Goal: Information Seeking & Learning: Learn about a topic

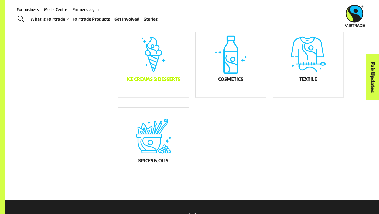
scroll to position [305, 0]
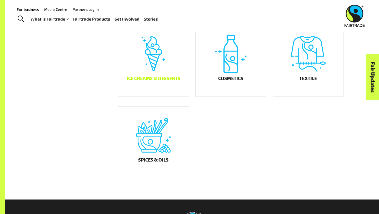
click at [133, 72] on div "Ice Creams & Desserts" at bounding box center [153, 60] width 71 height 71
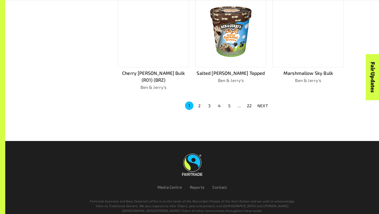
scroll to position [379, 0]
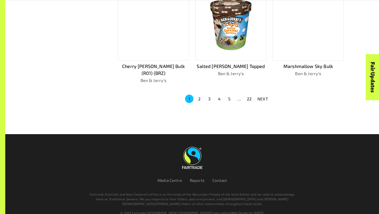
click at [261, 95] on p "NEXT" at bounding box center [262, 98] width 11 height 6
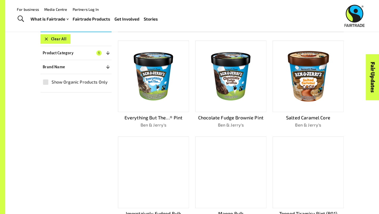
scroll to position [122, 0]
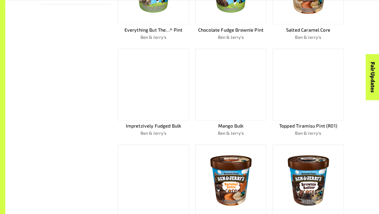
click at [250, 107] on div at bounding box center [230, 85] width 71 height 72
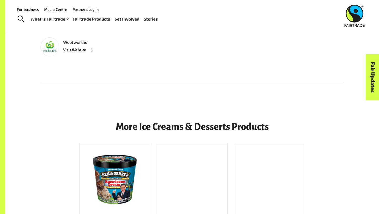
scroll to position [304, 0]
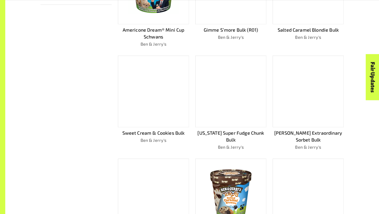
scroll to position [379, 0]
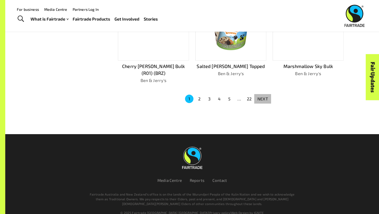
click at [262, 95] on p "NEXT" at bounding box center [262, 98] width 11 height 6
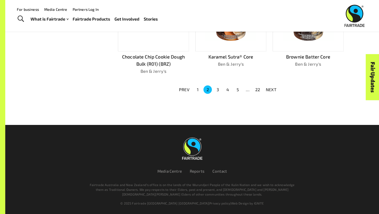
scroll to position [372, 0]
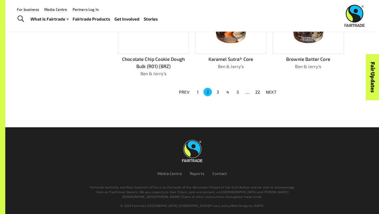
click at [262, 88] on li "22" at bounding box center [258, 92] width 10 height 8
click at [275, 89] on p "NEXT" at bounding box center [271, 92] width 11 height 6
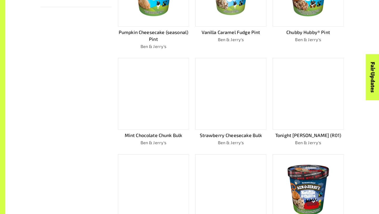
scroll to position [208, 0]
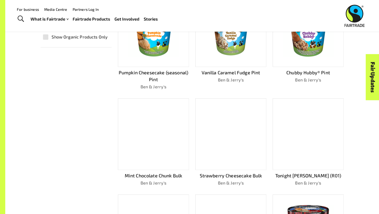
click at [165, 54] on img at bounding box center [153, 30] width 63 height 63
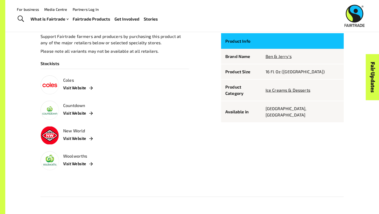
scroll to position [337, 0]
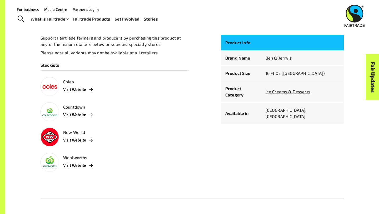
click at [230, 40] on th "Product Info" at bounding box center [241, 43] width 40 height 16
click at [230, 39] on p "Product Info" at bounding box center [241, 42] width 32 height 7
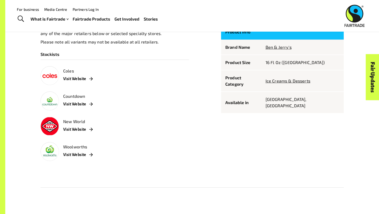
scroll to position [347, 0]
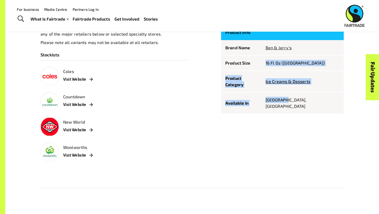
drag, startPoint x: 297, startPoint y: 89, endPoint x: 298, endPoint y: 47, distance: 42.4
click at [297, 47] on tbody "Brand Name Ben & Jerry's Product Size 16 Fl Oz (US) Product Category Ice Creams…" at bounding box center [282, 77] width 123 height 74
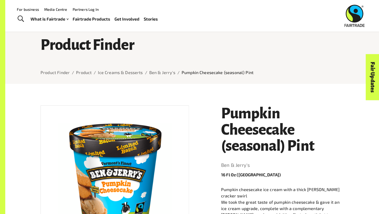
scroll to position [0, 0]
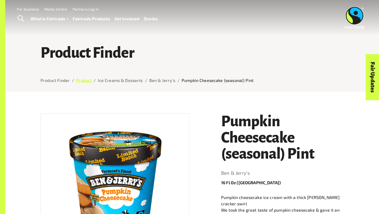
click at [84, 78] on link "Product" at bounding box center [84, 80] width 16 height 5
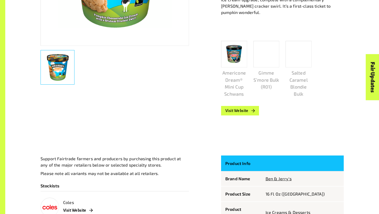
scroll to position [217, 0]
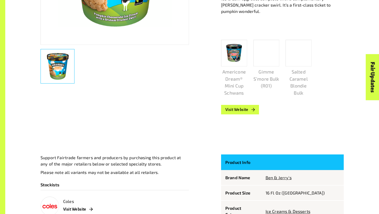
click at [234, 51] on img at bounding box center [234, 53] width 23 height 23
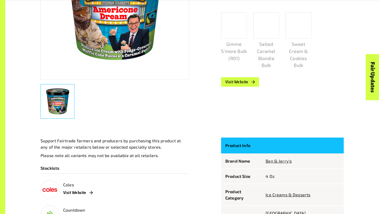
scroll to position [209, 0]
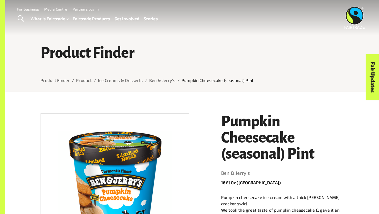
click at [367, 95] on link "Fair Updates" at bounding box center [372, 77] width 13 height 46
click at [369, 88] on link "Fair Updates" at bounding box center [372, 77] width 13 height 46
click at [87, 18] on link "Fairtrade Products" at bounding box center [92, 19] width 38 height 8
drag, startPoint x: 299, startPoint y: 120, endPoint x: 292, endPoint y: 120, distance: 7.6
click at [292, 120] on h1 "Pumpkin Cheesecake (seasonal) Pint" at bounding box center [282, 137] width 123 height 49
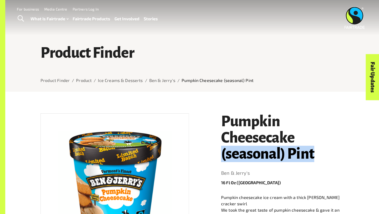
drag, startPoint x: 313, startPoint y: 143, endPoint x: 342, endPoint y: 151, distance: 30.4
click at [342, 151] on h1 "Pumpkin Cheesecake (seasonal) Pint" at bounding box center [282, 137] width 123 height 49
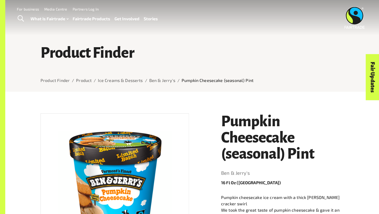
click at [319, 130] on h1 "Pumpkin Cheesecake (seasonal) Pint" at bounding box center [282, 137] width 123 height 49
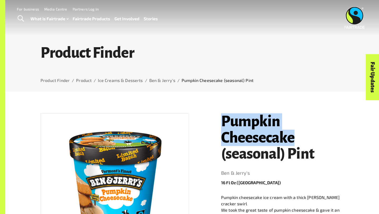
drag, startPoint x: 319, startPoint y: 131, endPoint x: 208, endPoint y: 124, distance: 111.2
copy h1 "Pumpkin Cheesecake"
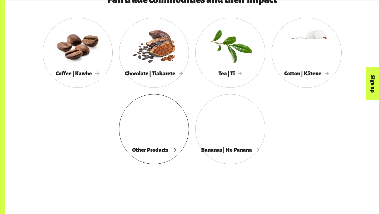
scroll to position [299, 0]
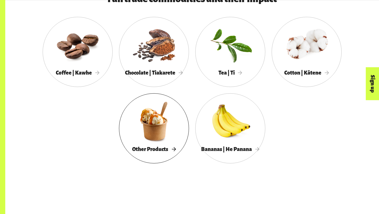
click at [139, 132] on div at bounding box center [154, 121] width 70 height 46
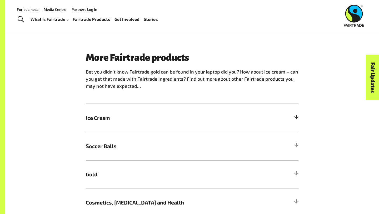
scroll to position [371, 0]
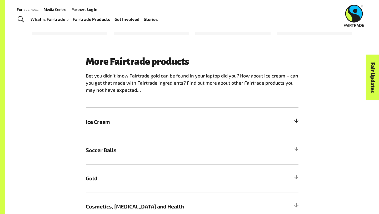
click at [109, 123] on span "Ice Cream" at bounding box center [165, 122] width 159 height 8
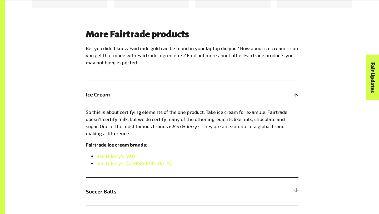
scroll to position [403, 0]
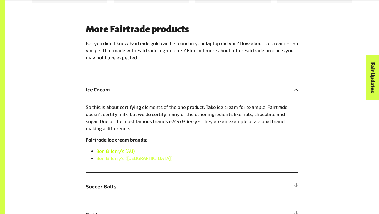
click at [130, 150] on link "Ben & Jerry’s (AU)" at bounding box center [115, 151] width 38 height 6
